Goal: Contribute content: Contribute content

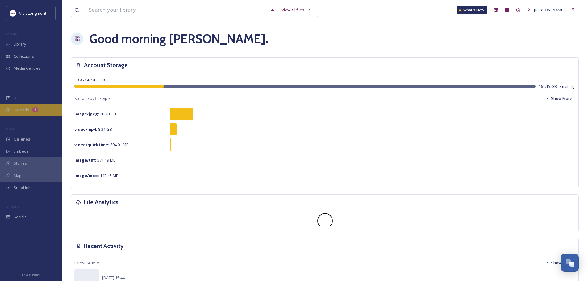
click at [24, 109] on span "Uploads" at bounding box center [21, 110] width 15 height 6
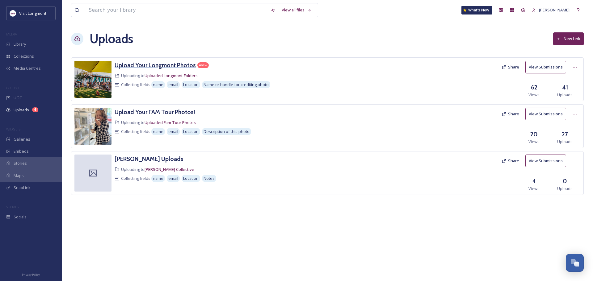
click at [140, 66] on h3 "Upload Your Longmont Photos" at bounding box center [155, 64] width 81 height 7
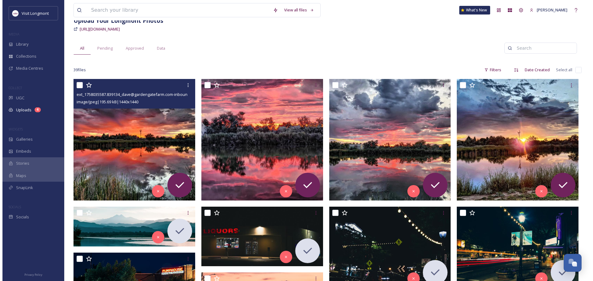
scroll to position [31, 0]
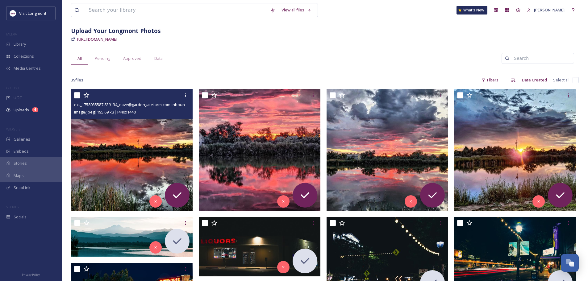
click at [153, 137] on img at bounding box center [132, 150] width 122 height 122
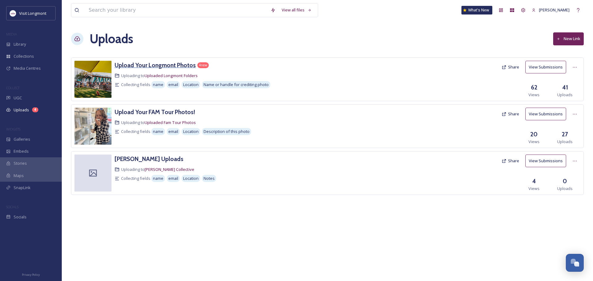
click at [140, 64] on h3 "Upload Your Longmont Photos" at bounding box center [155, 64] width 81 height 7
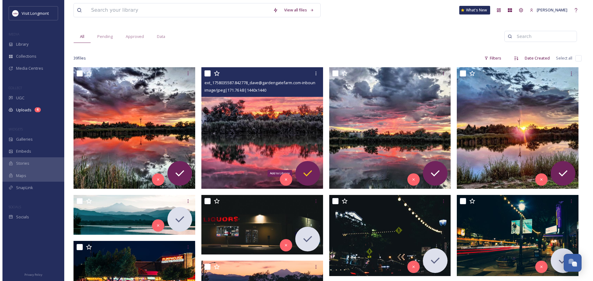
scroll to position [62, 0]
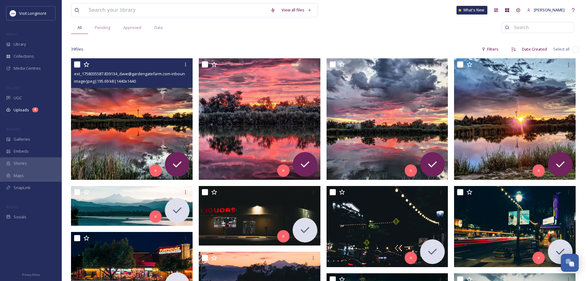
click at [76, 65] on input "checkbox" at bounding box center [77, 64] width 6 height 6
checkbox input "true"
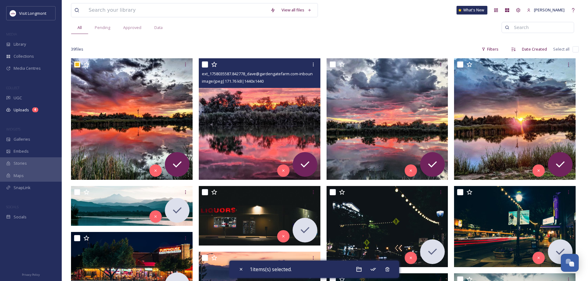
click at [205, 64] on input "checkbox" at bounding box center [205, 64] width 6 height 6
checkbox input "true"
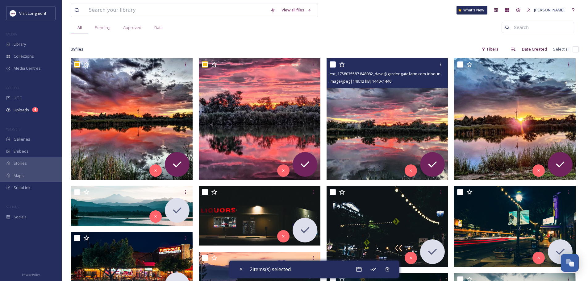
click at [335, 63] on input "checkbox" at bounding box center [333, 64] width 6 height 6
checkbox input "true"
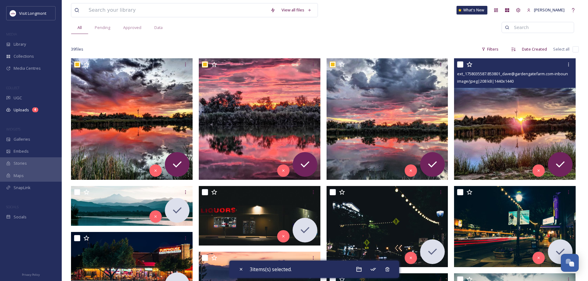
click at [459, 64] on input "checkbox" at bounding box center [460, 64] width 6 height 6
checkbox input "true"
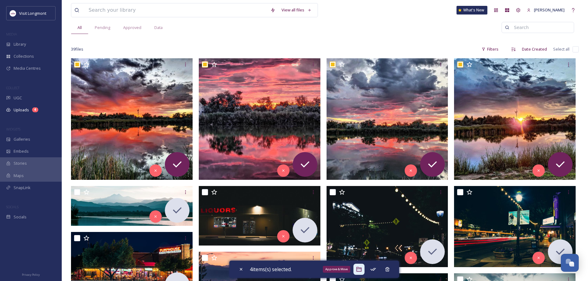
click at [362, 269] on icon at bounding box center [359, 269] width 6 height 6
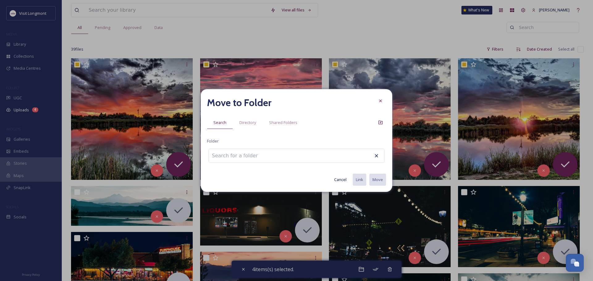
click at [261, 155] on input at bounding box center [243, 156] width 68 height 14
click at [241, 120] on span "Directory" at bounding box center [247, 123] width 17 height 6
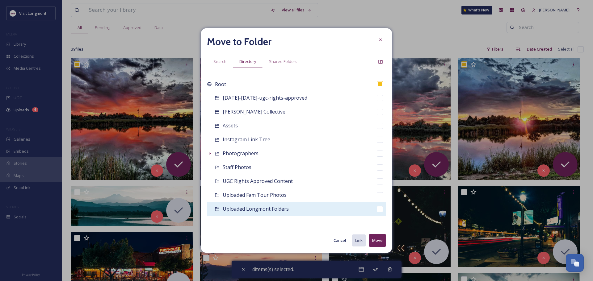
click at [377, 209] on input "checkbox" at bounding box center [380, 209] width 6 height 6
checkbox input "true"
checkbox input "false"
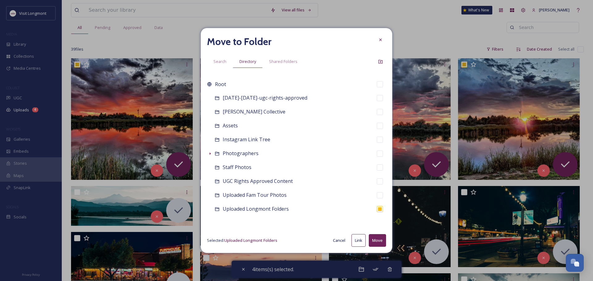
click at [376, 242] on button "Move" at bounding box center [377, 240] width 17 height 13
checkbox input "false"
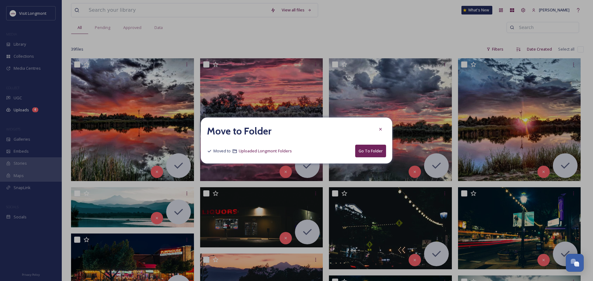
click at [363, 152] on button "Go To Folder" at bounding box center [370, 151] width 31 height 13
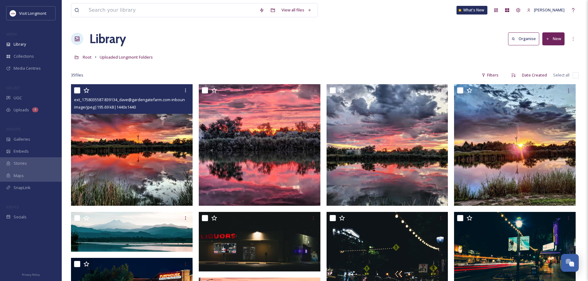
click at [78, 91] on input "checkbox" at bounding box center [77, 90] width 6 height 6
checkbox input "true"
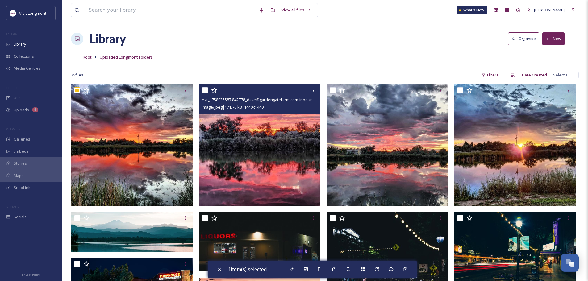
click at [205, 91] on input "checkbox" at bounding box center [205, 90] width 6 height 6
checkbox input "true"
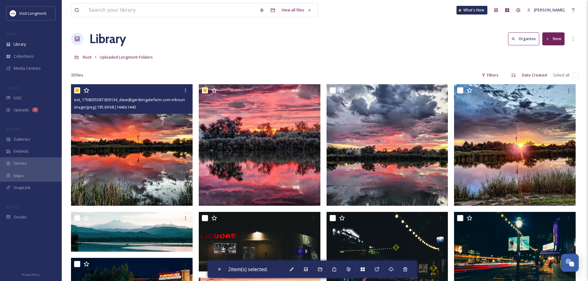
click at [167, 137] on img at bounding box center [132, 145] width 122 height 122
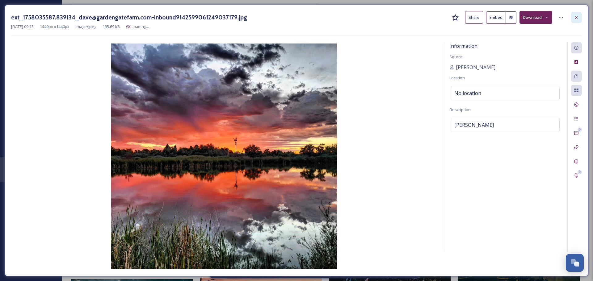
click at [577, 16] on icon at bounding box center [576, 17] width 5 height 5
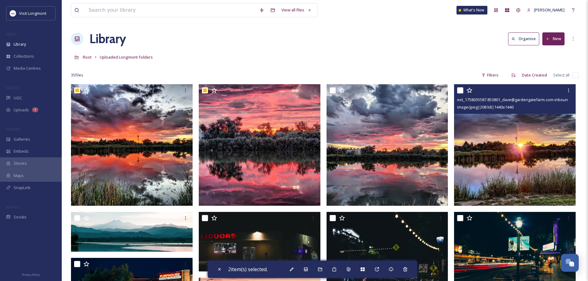
click at [461, 90] on input "checkbox" at bounding box center [460, 90] width 6 height 6
checkbox input "true"
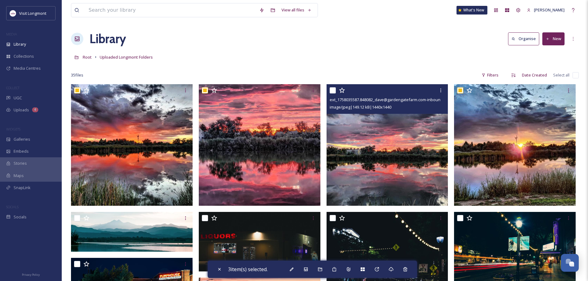
click at [333, 91] on input "checkbox" at bounding box center [333, 90] width 6 height 6
checkbox input "true"
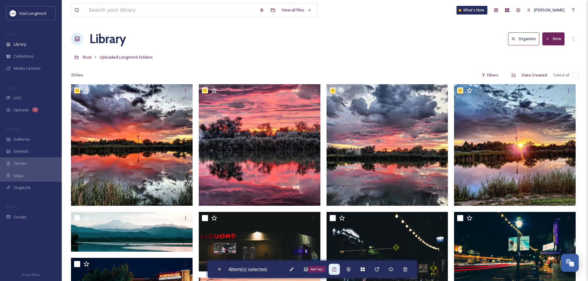
click at [335, 270] on icon at bounding box center [334, 269] width 5 height 5
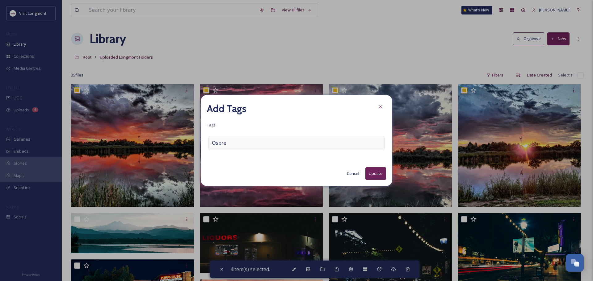
type input "Osprey"
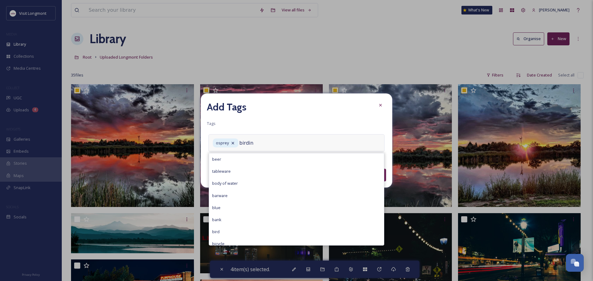
type input "birding"
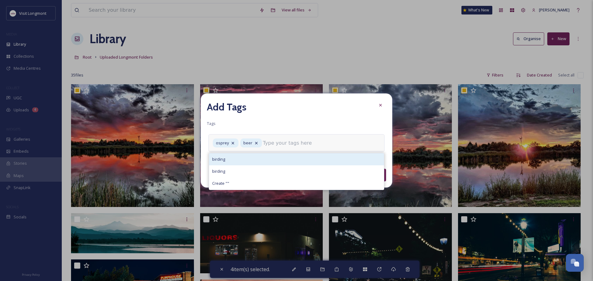
click at [228, 158] on div "birding" at bounding box center [296, 159] width 175 height 12
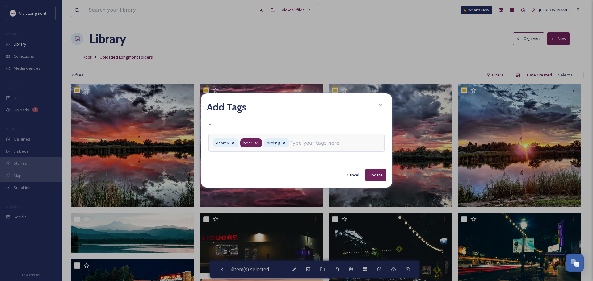
click at [256, 143] on icon at bounding box center [256, 143] width 2 height 2
click at [284, 144] on input at bounding box center [298, 143] width 62 height 7
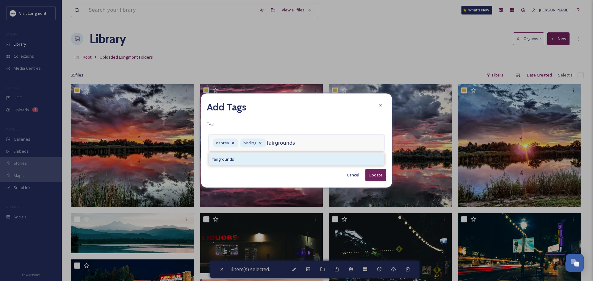
type input "fairgrounds"
click at [239, 160] on div "fairgrounds" at bounding box center [296, 159] width 175 height 12
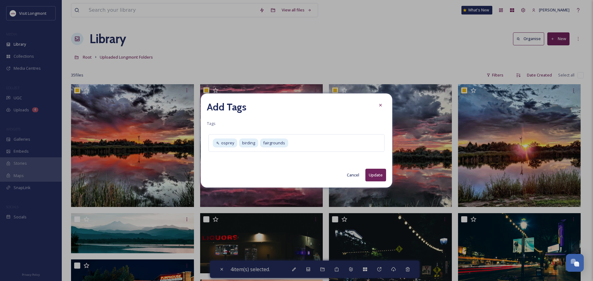
click at [376, 175] on button "Update" at bounding box center [375, 175] width 21 height 13
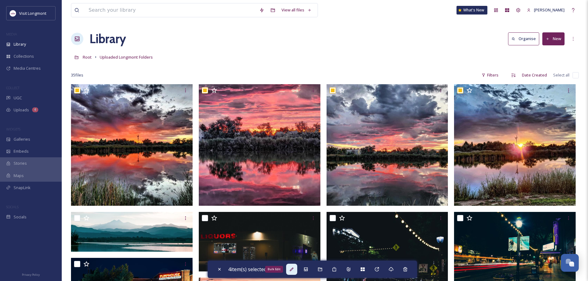
click at [292, 270] on icon at bounding box center [291, 269] width 5 height 5
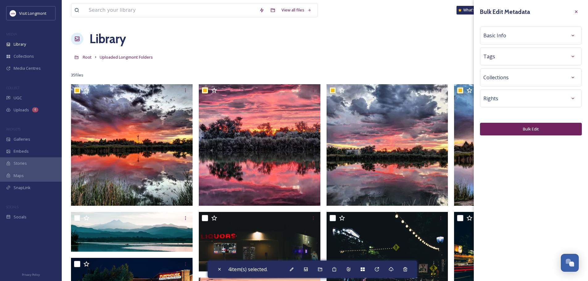
click at [511, 36] on div "Basic Info" at bounding box center [531, 35] width 95 height 11
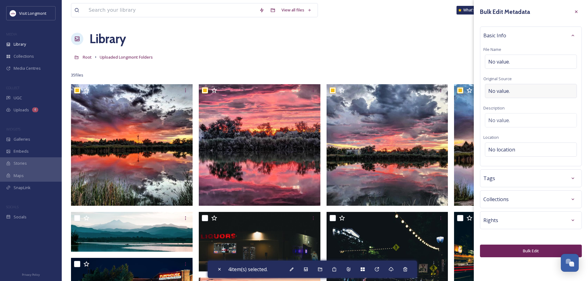
click at [514, 91] on div "No value." at bounding box center [531, 91] width 92 height 14
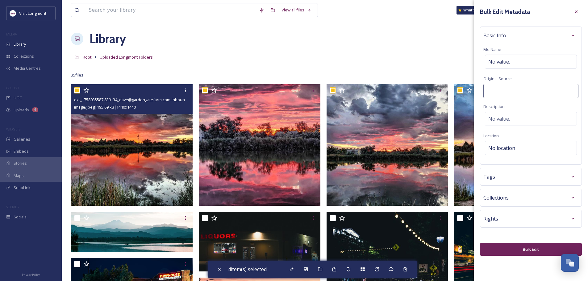
click at [126, 110] on span "image/jpeg | 195.69 kB | 1440 x 1440" at bounding box center [105, 107] width 62 height 6
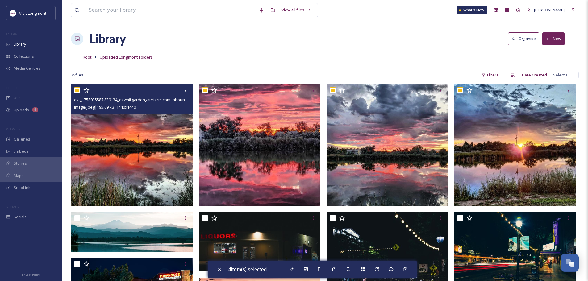
click at [137, 150] on img at bounding box center [132, 145] width 122 height 122
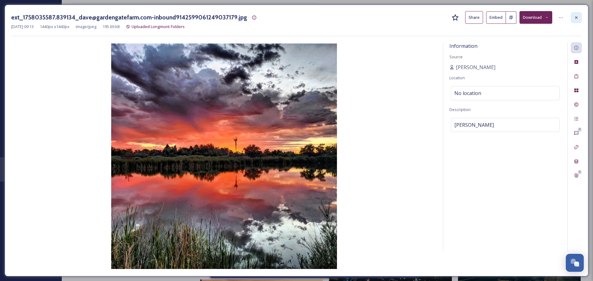
click at [577, 18] on icon at bounding box center [576, 17] width 2 height 2
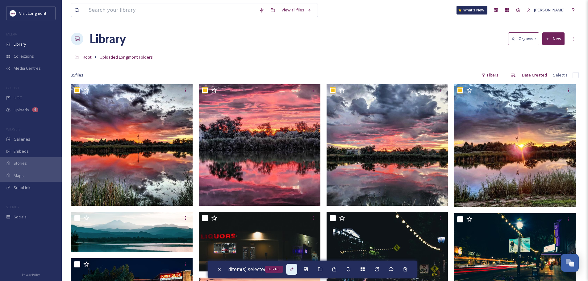
click at [292, 271] on icon at bounding box center [292, 270] width 4 height 4
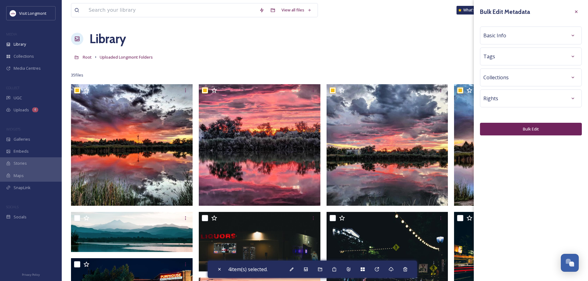
click at [519, 37] on div "Basic Info" at bounding box center [531, 35] width 95 height 11
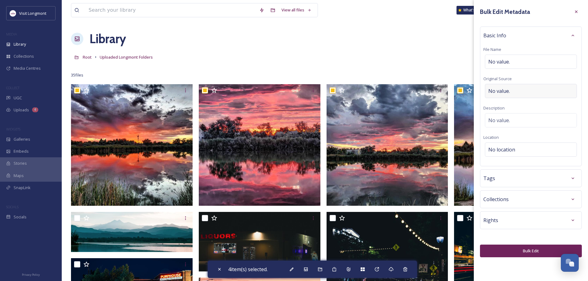
click at [511, 93] on div "No value." at bounding box center [531, 91] width 92 height 14
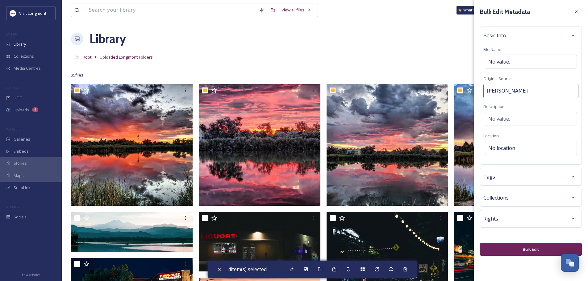
click at [493, 92] on input "[PERSON_NAME]" at bounding box center [531, 91] width 95 height 14
type input "[PERSON_NAME]"
click at [496, 126] on div "No value." at bounding box center [531, 119] width 92 height 14
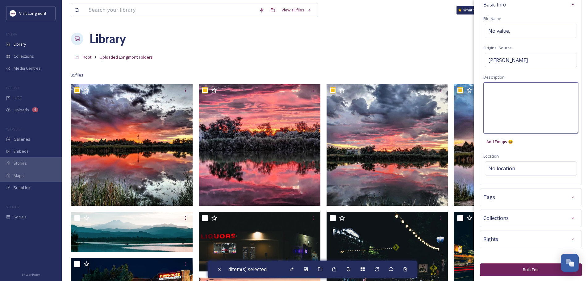
scroll to position [32, 0]
click at [505, 169] on div "Bulk Edit Metadata Basic Info File Name No value. Original Source [PERSON_NAME]…" at bounding box center [531, 124] width 114 height 313
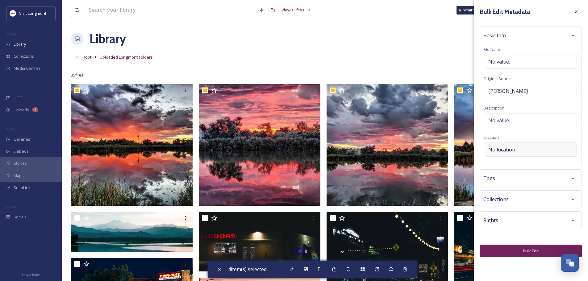
click at [508, 149] on span "No location" at bounding box center [501, 149] width 27 height 7
click at [507, 150] on input at bounding box center [530, 150] width 91 height 14
type input "[GEOGRAPHIC_DATA]"
click at [503, 182] on div "Tags" at bounding box center [531, 178] width 95 height 11
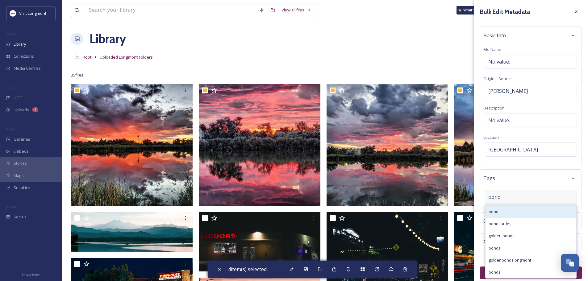
type input "pond"
click at [508, 215] on div "pond" at bounding box center [531, 212] width 91 height 12
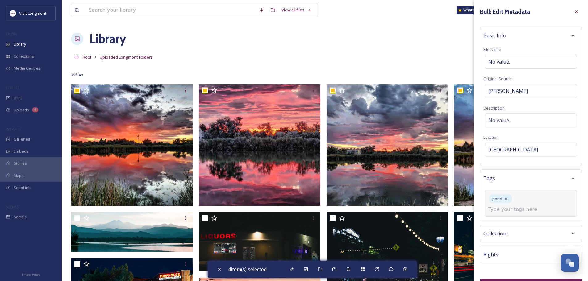
click at [526, 206] on input at bounding box center [519, 209] width 62 height 7
type input "sunrise"
click at [564, 202] on div "pond sunrise" at bounding box center [531, 203] width 92 height 27
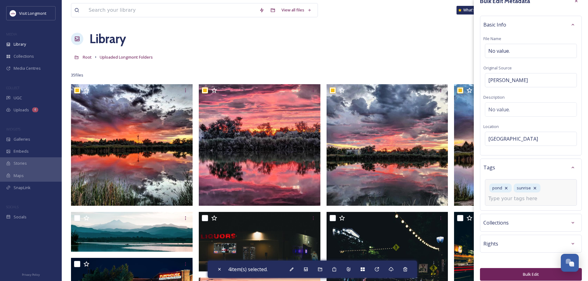
scroll to position [17, 0]
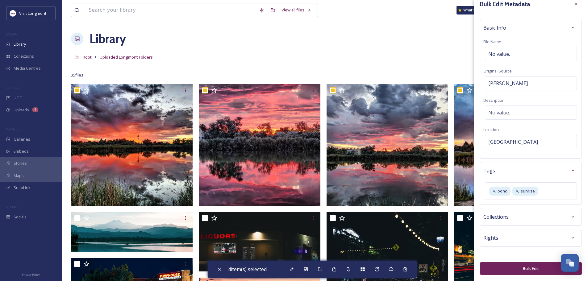
click at [521, 268] on button "Bulk Edit" at bounding box center [531, 268] width 102 height 13
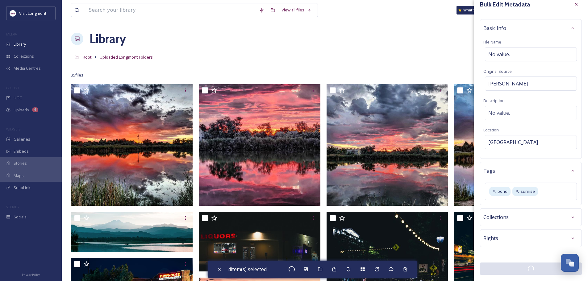
checkbox input "false"
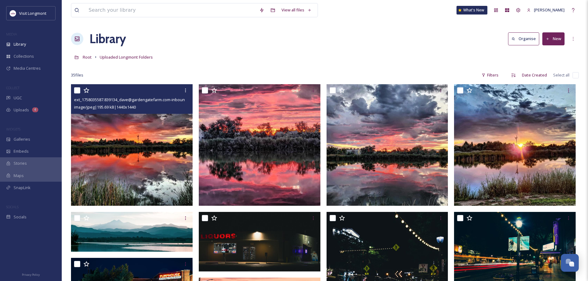
drag, startPoint x: 77, startPoint y: 91, endPoint x: 85, endPoint y: 89, distance: 8.5
click at [78, 90] on input "checkbox" at bounding box center [77, 90] width 6 height 6
checkbox input "true"
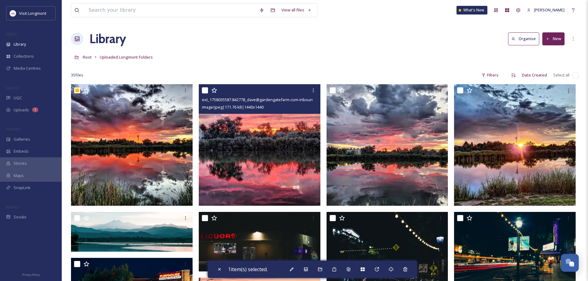
click at [207, 90] on input "checkbox" at bounding box center [205, 90] width 6 height 6
checkbox input "true"
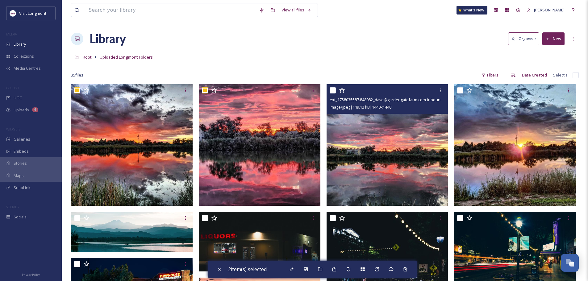
click at [333, 89] on input "checkbox" at bounding box center [333, 90] width 6 height 6
checkbox input "true"
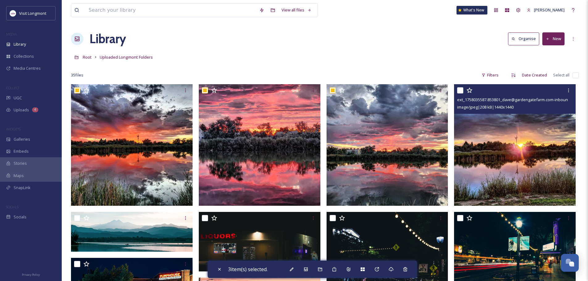
click at [460, 91] on input "checkbox" at bounding box center [460, 90] width 6 height 6
checkbox input "true"
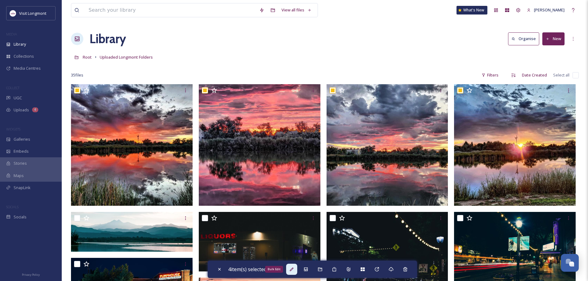
click at [294, 268] on icon at bounding box center [291, 269] width 5 height 5
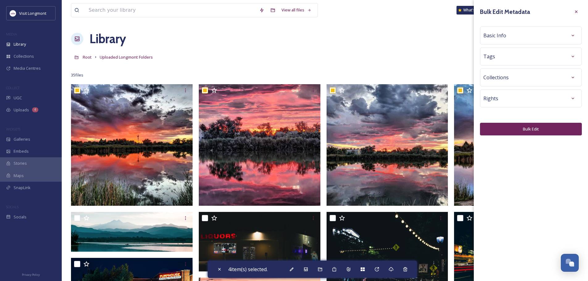
click at [537, 33] on div "Basic Info" at bounding box center [531, 35] width 95 height 11
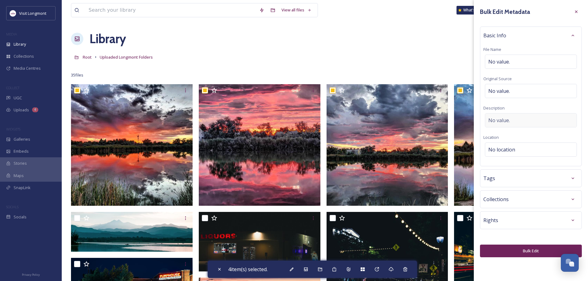
click at [500, 119] on span "No value." at bounding box center [499, 120] width 22 height 7
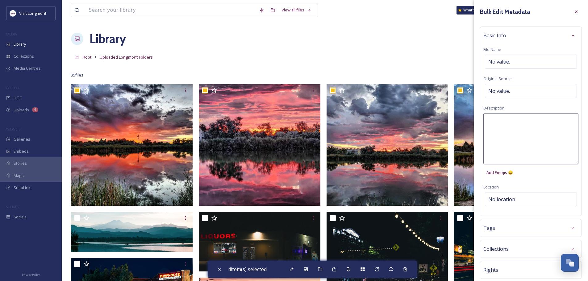
click at [499, 119] on textarea at bounding box center [531, 138] width 95 height 51
click at [492, 122] on textarea "FAirgrounds Pond sunrise looking at [GEOGRAPHIC_DATA]" at bounding box center [531, 138] width 95 height 51
type textarea "Fairgrounds Pond sunrise looking at [GEOGRAPHIC_DATA]"
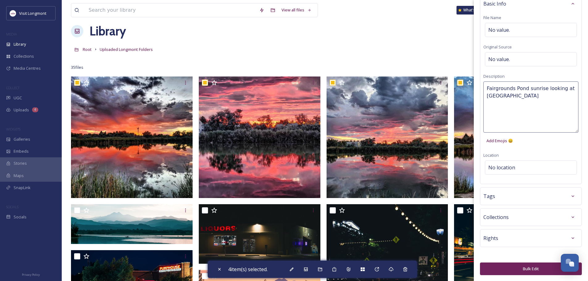
scroll to position [62, 0]
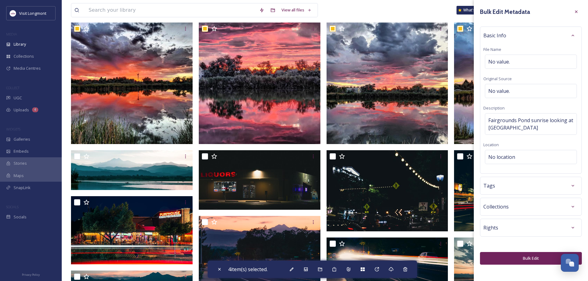
click at [515, 266] on div "Bulk Edit Metadata Basic Info File Name No value. Original Source No value. Des…" at bounding box center [531, 135] width 114 height 271
click at [574, 12] on icon at bounding box center [576, 11] width 5 height 5
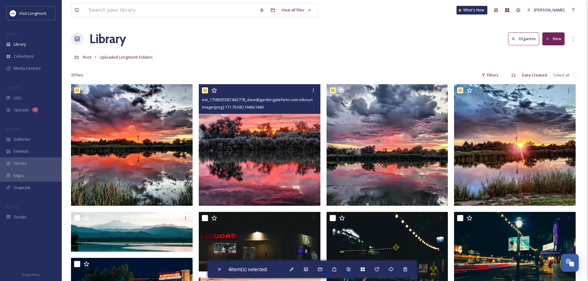
click at [207, 90] on input "checkbox" at bounding box center [205, 90] width 6 height 6
checkbox input "false"
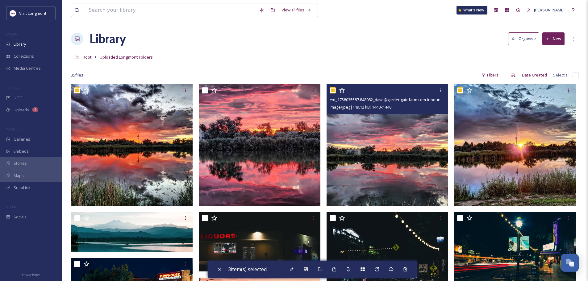
click at [330, 91] on input "checkbox" at bounding box center [333, 90] width 6 height 6
checkbox input "false"
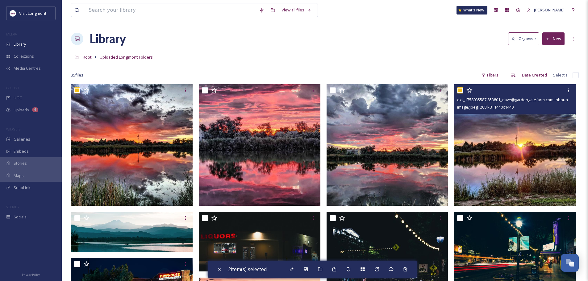
click at [459, 90] on input "checkbox" at bounding box center [460, 90] width 6 height 6
checkbox input "false"
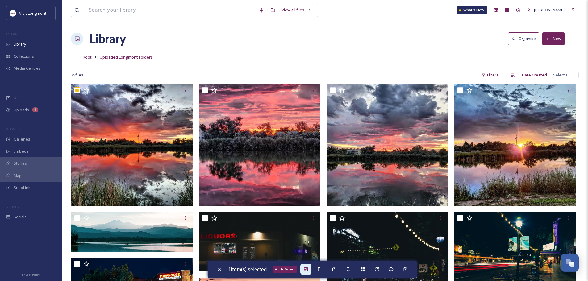
click at [308, 271] on icon at bounding box center [306, 270] width 4 height 4
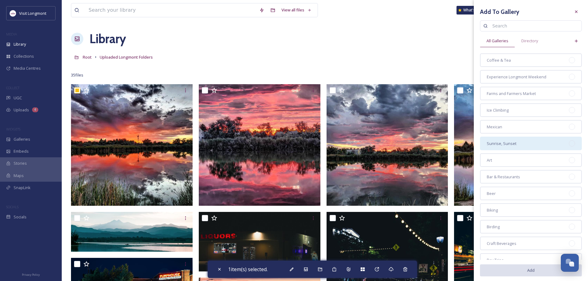
click at [569, 143] on div at bounding box center [572, 143] width 6 height 6
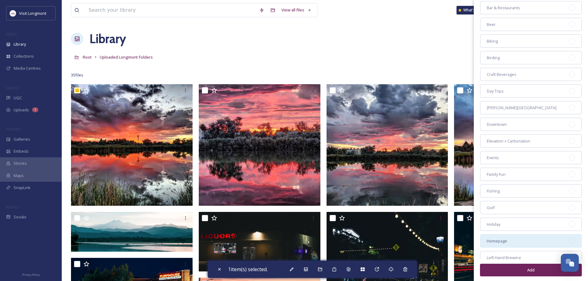
scroll to position [180, 0]
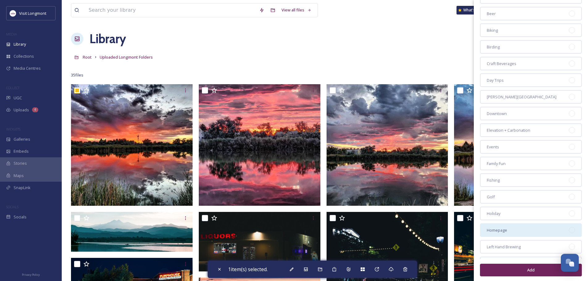
click at [536, 228] on div "Homepage" at bounding box center [531, 231] width 102 height 14
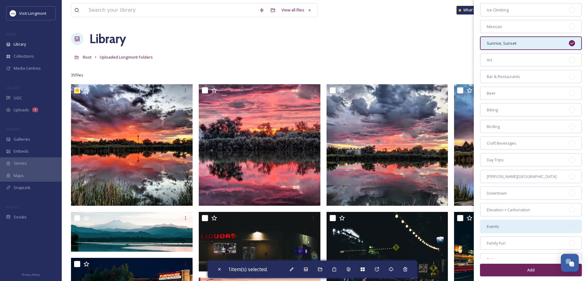
scroll to position [87, 0]
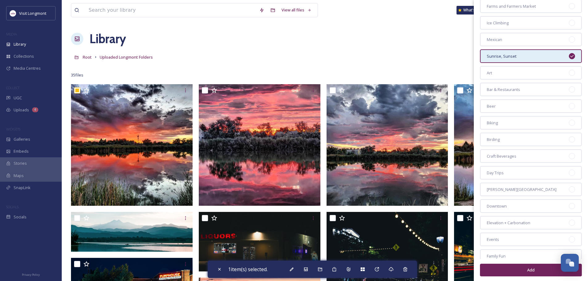
click at [528, 271] on button "Add" at bounding box center [531, 270] width 102 height 13
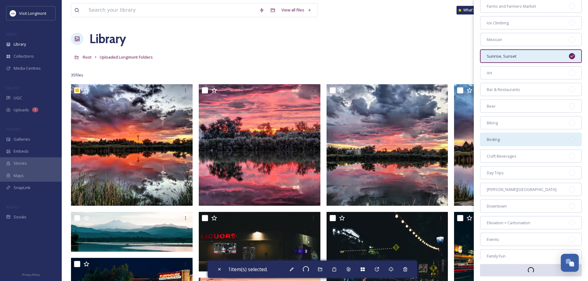
click at [522, 140] on div "Birding" at bounding box center [531, 140] width 102 height 14
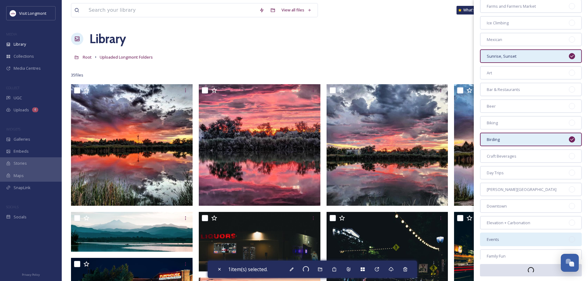
checkbox input "false"
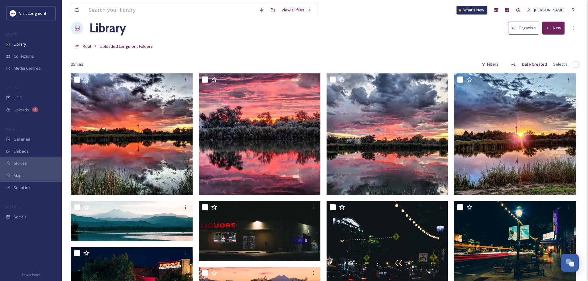
scroll to position [0, 0]
